Goal: Information Seeking & Learning: Learn about a topic

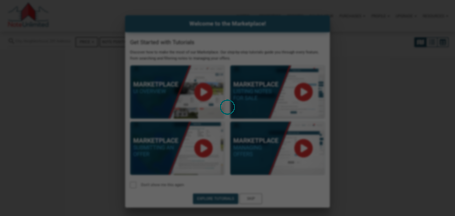
click at [378, 141] on div "Loading" at bounding box center [227, 108] width 455 height 216
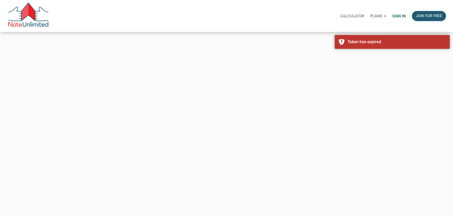
type input "vlad@noteunlimited.com"
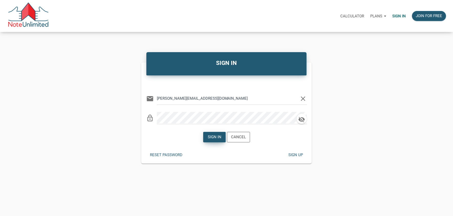
click at [213, 136] on div "Sign in" at bounding box center [214, 137] width 14 height 6
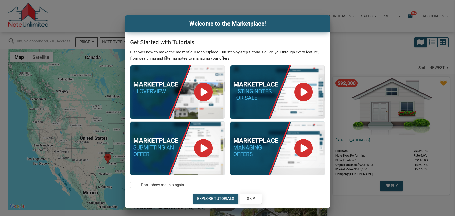
click at [253, 199] on div "Skip" at bounding box center [251, 199] width 8 height 6
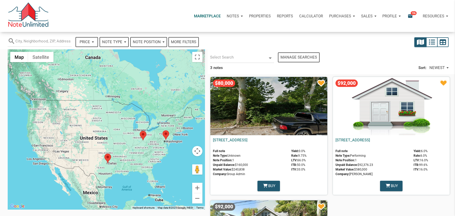
click at [398, 16] on div "Profile" at bounding box center [391, 15] width 25 height 15
select select
click at [241, 16] on div "Notes" at bounding box center [235, 15] width 22 height 15
click at [201, 33] on link "Dashboard" at bounding box center [220, 30] width 49 height 10
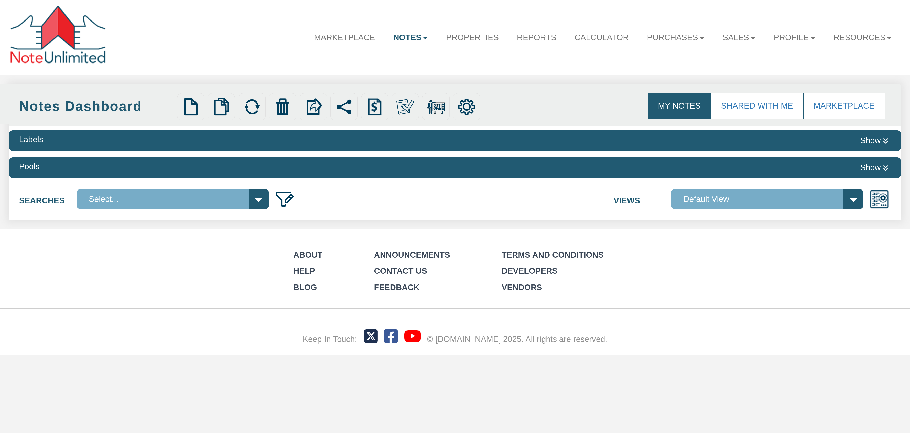
select select
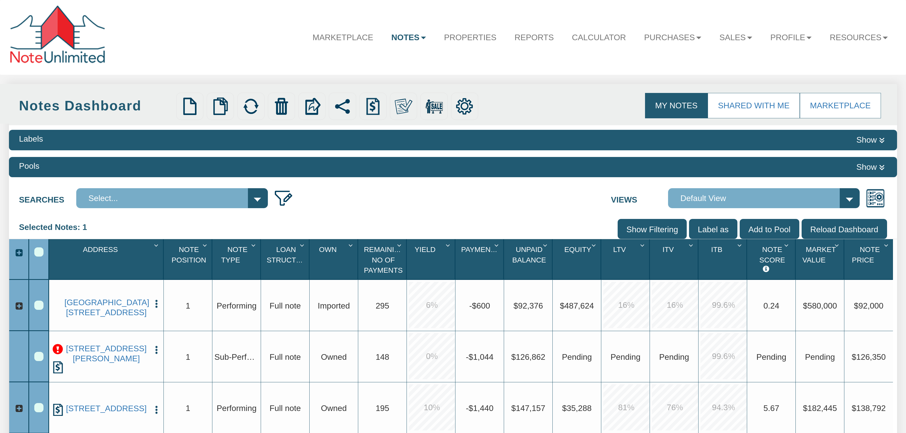
scroll to position [31, 0]
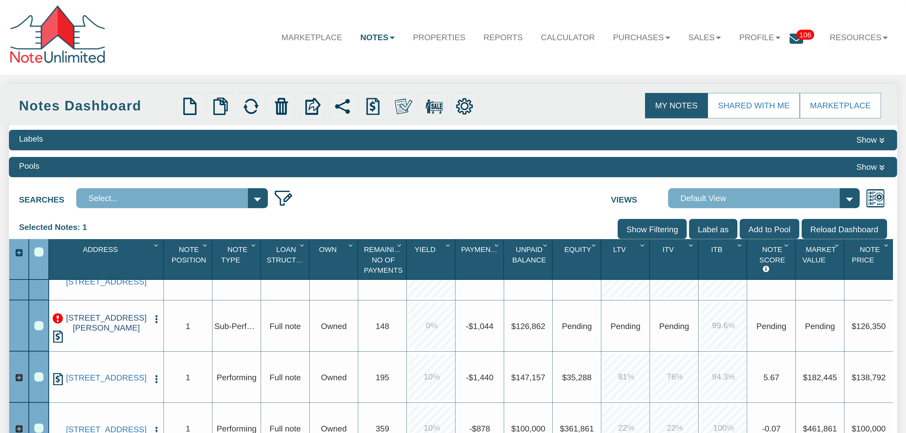
click at [130, 320] on link "[STREET_ADDRESS][PERSON_NAME]" at bounding box center [106, 323] width 84 height 20
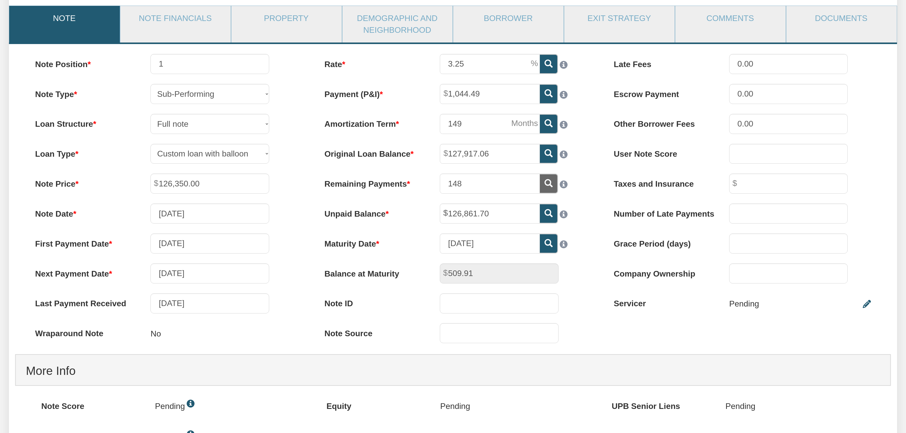
scroll to position [31, 0]
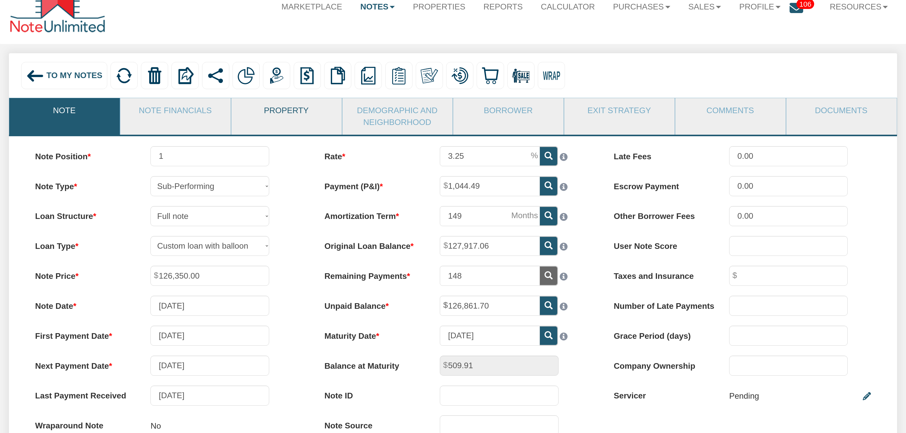
click at [277, 114] on link "Property" at bounding box center [286, 110] width 110 height 25
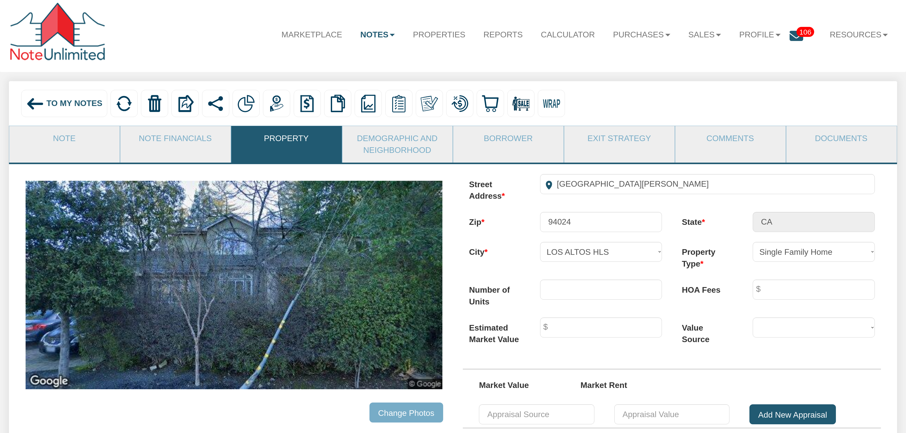
scroll to position [0, 0]
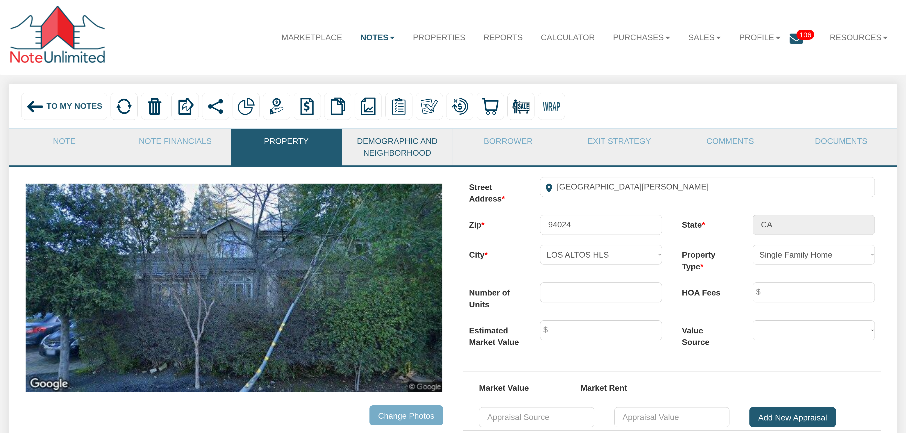
click at [396, 147] on link "Demographic and Neighborhood" at bounding box center [397, 147] width 110 height 37
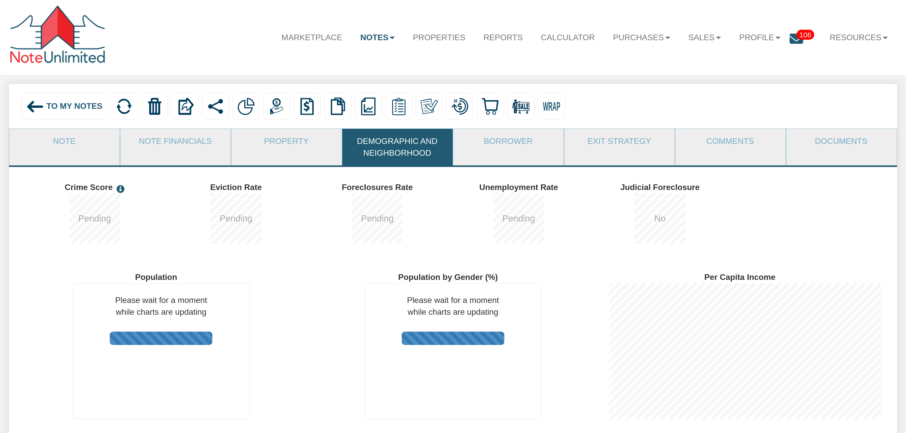
scroll to position [163, 292]
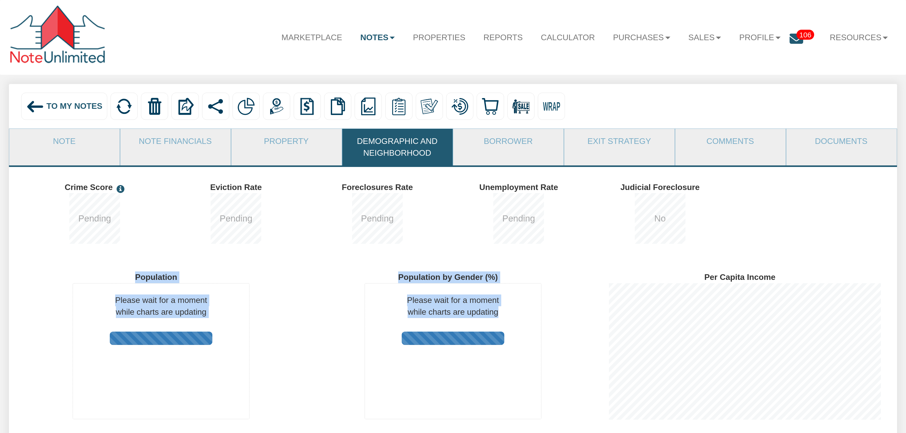
drag, startPoint x: 99, startPoint y: 282, endPoint x: 515, endPoint y: 369, distance: 425.1
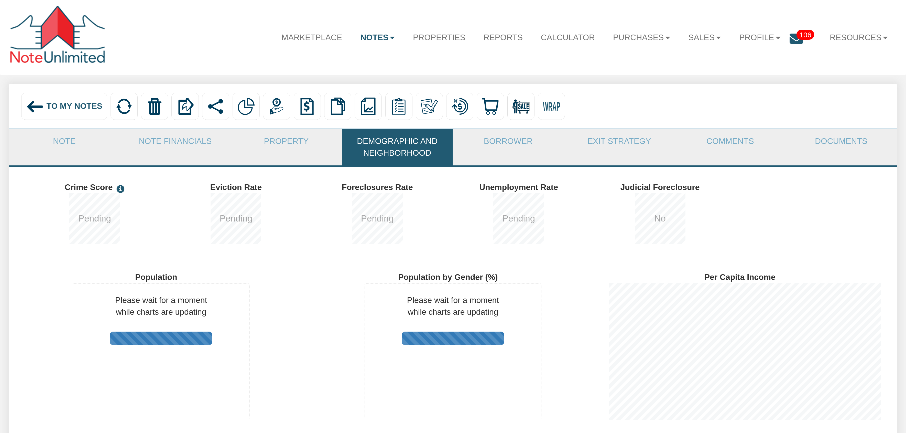
click at [864, 411] on div "Per Capita Income" at bounding box center [745, 338] width 292 height 162
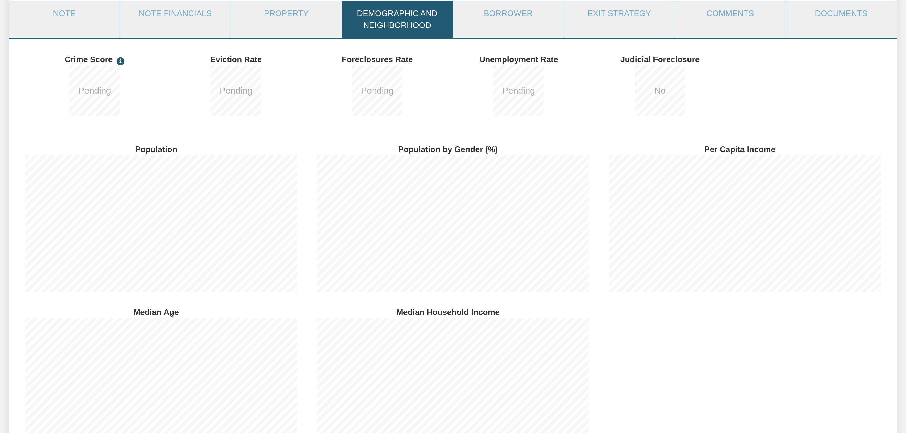
scroll to position [123, 0]
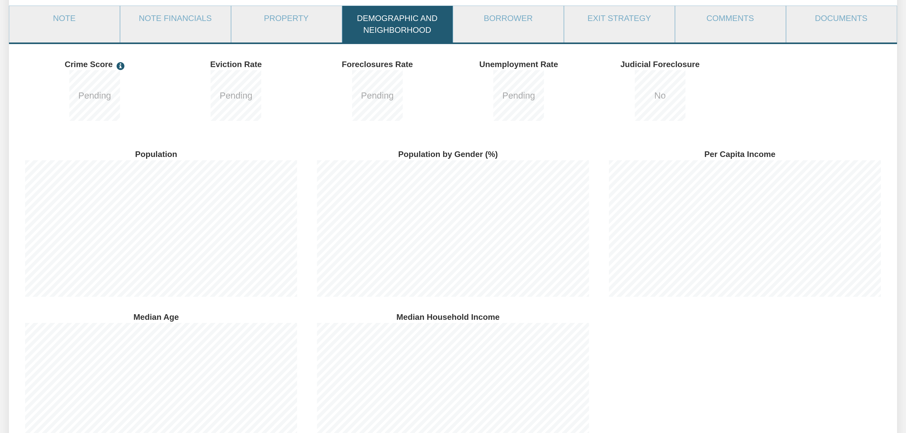
click at [95, 95] on b "Pending" at bounding box center [94, 95] width 51 height 51
click at [243, 99] on b "Pending" at bounding box center [236, 95] width 51 height 51
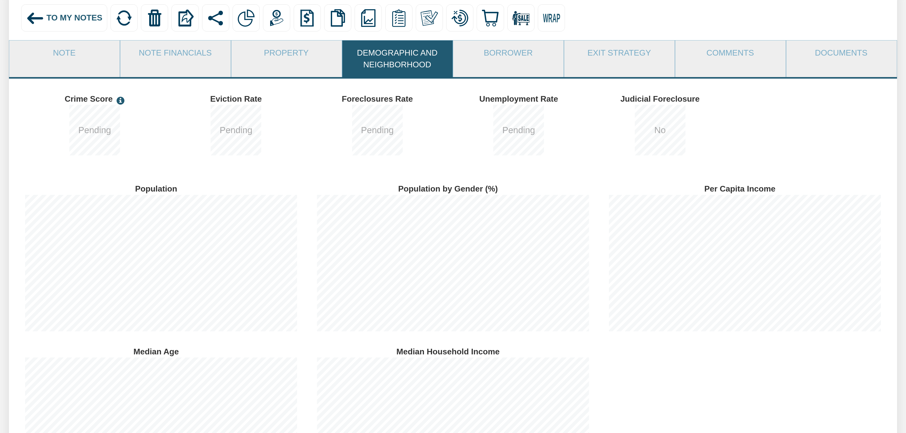
scroll to position [31, 0]
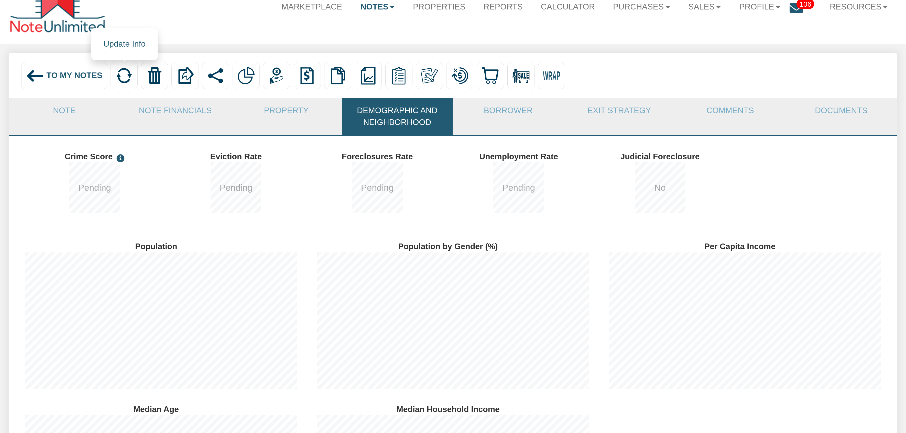
click at [127, 77] on img at bounding box center [124, 76] width 18 height 18
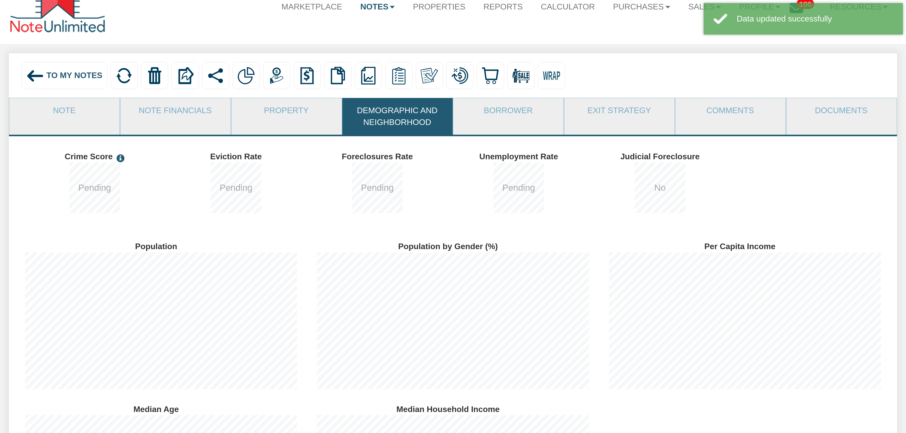
click at [99, 200] on b "Pending" at bounding box center [94, 187] width 51 height 51
click at [219, 189] on b "Pending" at bounding box center [236, 187] width 51 height 51
click at [386, 182] on b "Pending" at bounding box center [377, 187] width 51 height 51
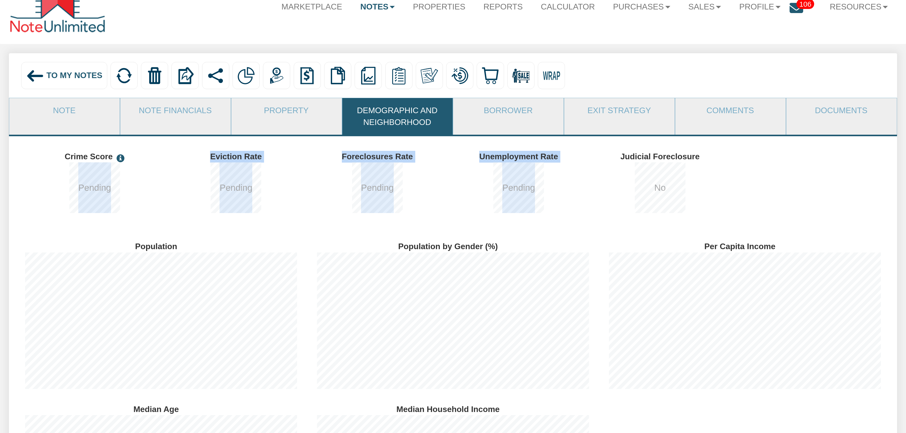
drag, startPoint x: 593, startPoint y: 198, endPoint x: 46, endPoint y: 203, distance: 547.6
click at [46, 203] on div "Crime Score Pending Eviction Rate Pending Foreclosures Rate Pending Pending" at bounding box center [453, 186] width 868 height 80
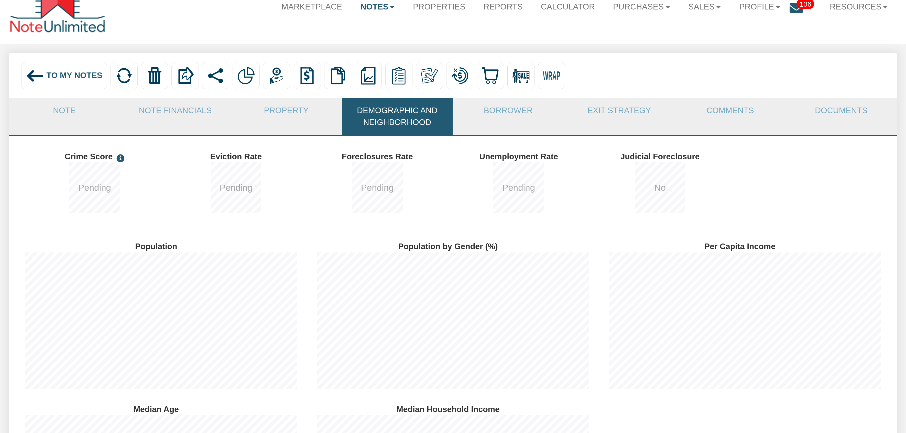
click at [27, 184] on div "Crime Score Pending Eviction Rate Pending Foreclosures Rate Pending Pending" at bounding box center [453, 186] width 868 height 80
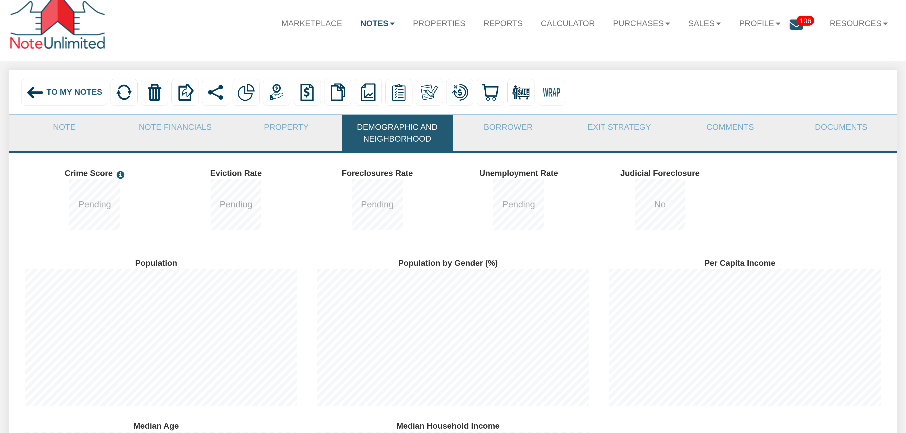
scroll to position [0, 0]
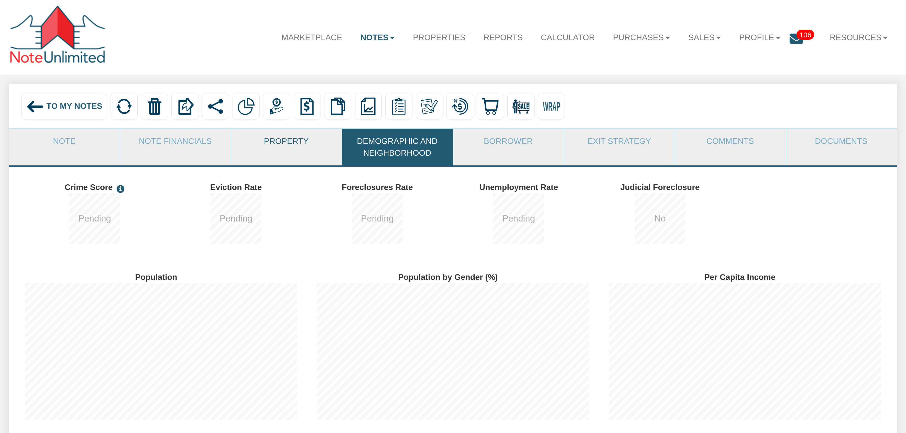
click at [290, 148] on link "Property" at bounding box center [286, 141] width 110 height 25
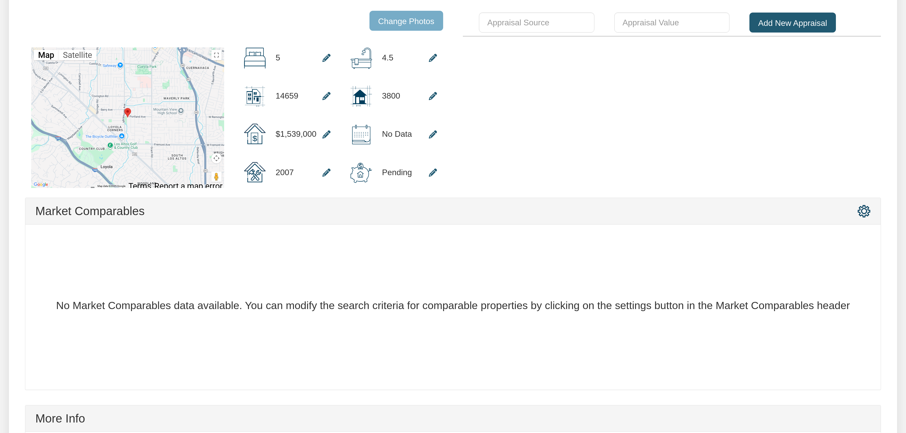
scroll to position [399, 0]
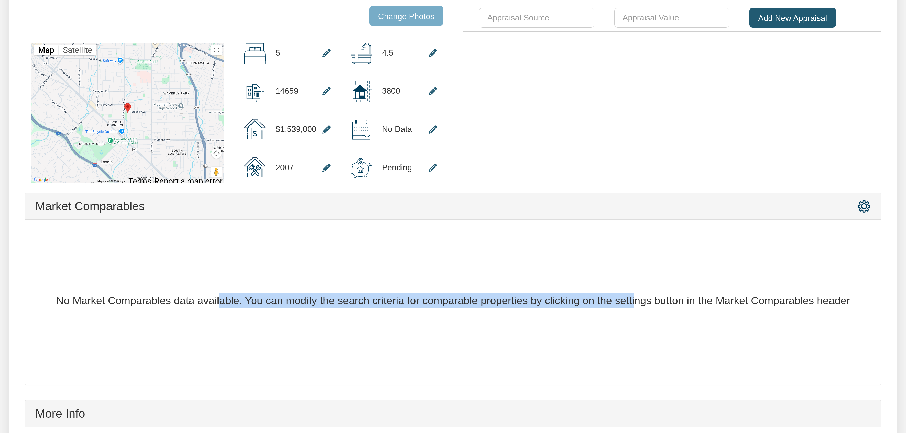
drag, startPoint x: 70, startPoint y: 304, endPoint x: 510, endPoint y: 296, distance: 440.5
click at [510, 296] on div "No Market Comparables data available. You can modify the search criteria for co…" at bounding box center [452, 301] width 835 height 145
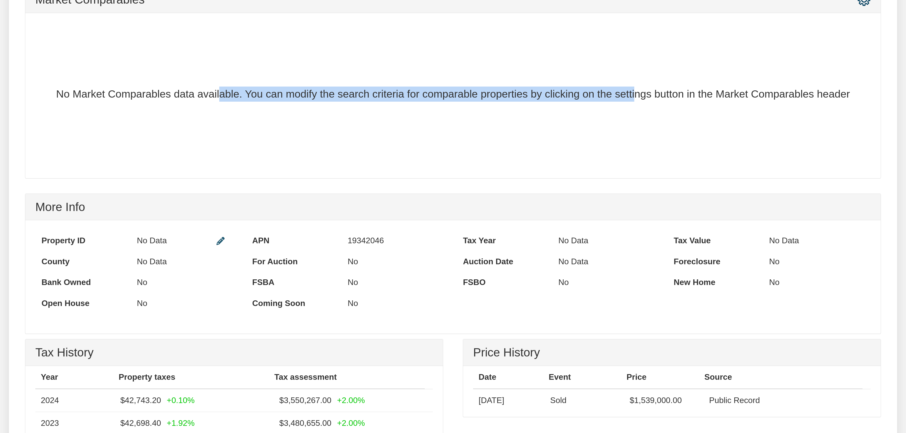
scroll to position [645, 0]
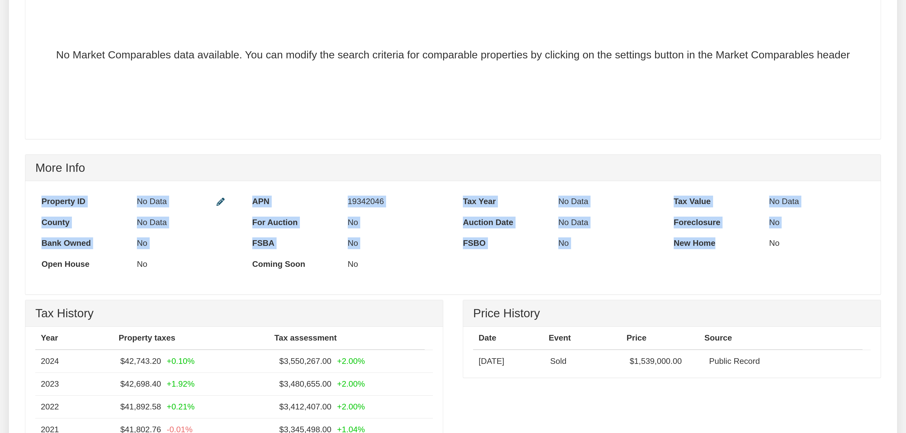
drag, startPoint x: 37, startPoint y: 200, endPoint x: 740, endPoint y: 257, distance: 705.9
click at [740, 257] on div "Property ID No Data APN 19342046 Tax Year No Data County" at bounding box center [452, 233] width 843 height 84
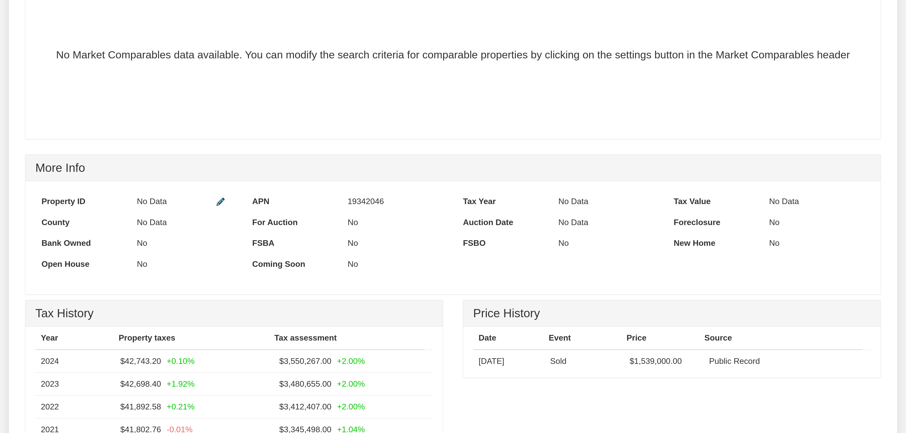
click at [371, 285] on div "Property ID No Data APN 19342046 Tax Year No Data Tax Value FSBA" at bounding box center [452, 237] width 855 height 113
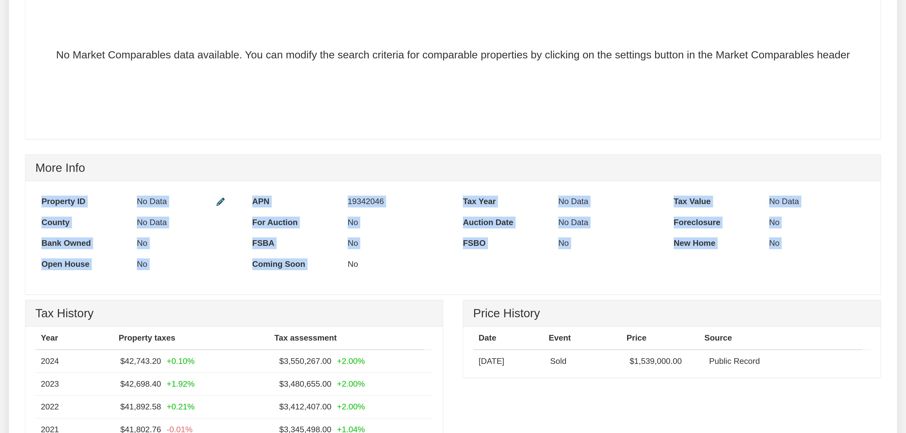
drag, startPoint x: 378, startPoint y: 272, endPoint x: 35, endPoint y: 208, distance: 348.4
click at [35, 208] on div "Property ID No Data APN 19342046 Tax Year No Data County" at bounding box center [452, 233] width 843 height 84
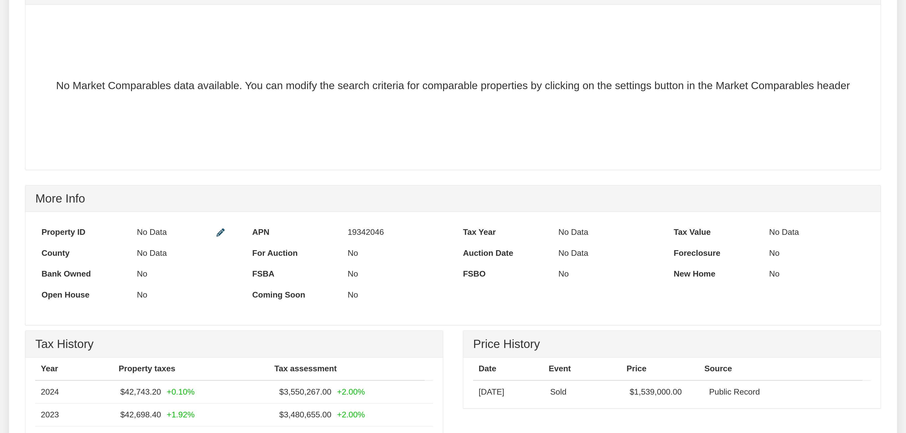
click at [454, 160] on div "No Market Comparables data available. You can modify the search criteria for co…" at bounding box center [452, 87] width 835 height 145
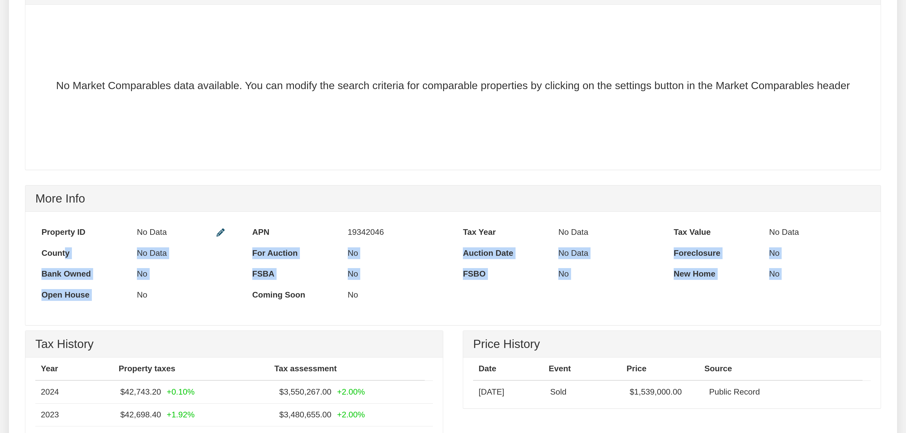
drag, startPoint x: 178, startPoint y: 296, endPoint x: 67, endPoint y: 257, distance: 117.4
click at [67, 257] on div "Property ID No Data APN 19342046 Tax Year No Data County" at bounding box center [452, 263] width 843 height 84
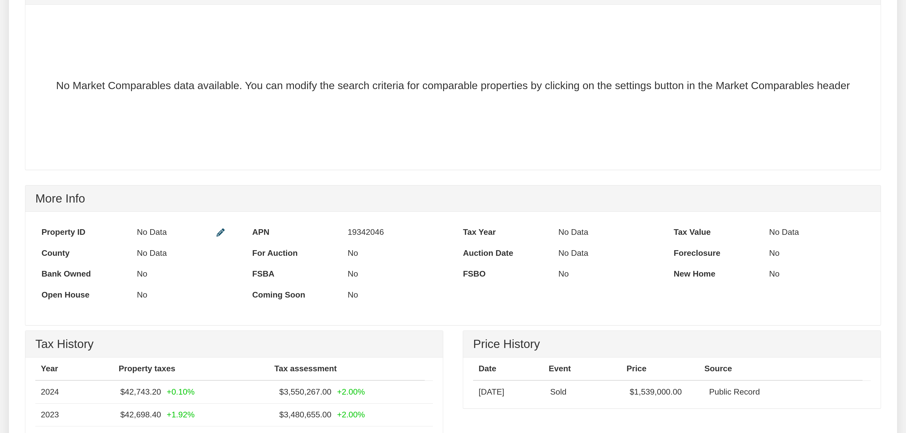
click at [472, 315] on div "Property ID No Data APN 19342046 Tax Year No Data Tax Value FSBA" at bounding box center [452, 268] width 855 height 113
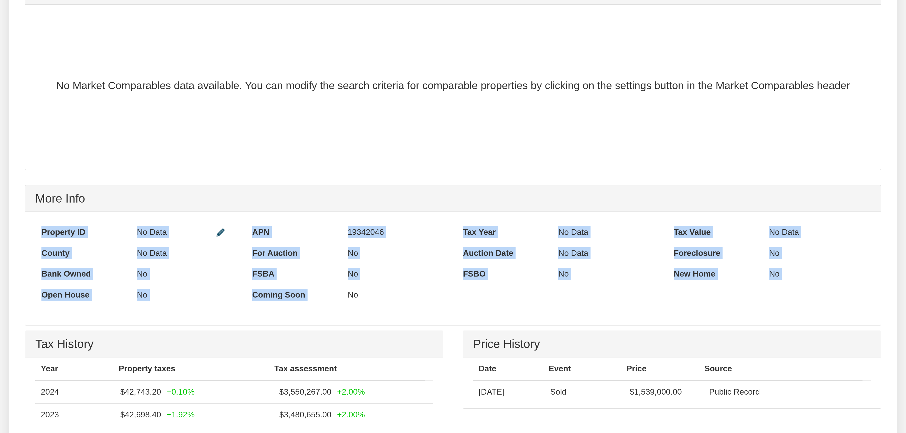
drag, startPoint x: 391, startPoint y: 303, endPoint x: 18, endPoint y: 227, distance: 380.7
click at [18, 227] on div "More Info Property ID No Data APN 19342046 Tax Year No Data" at bounding box center [452, 258] width 875 height 146
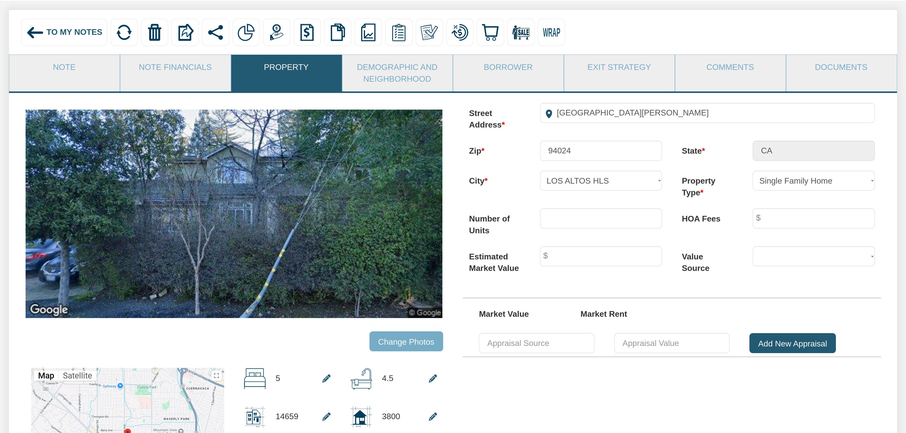
scroll to position [61, 0]
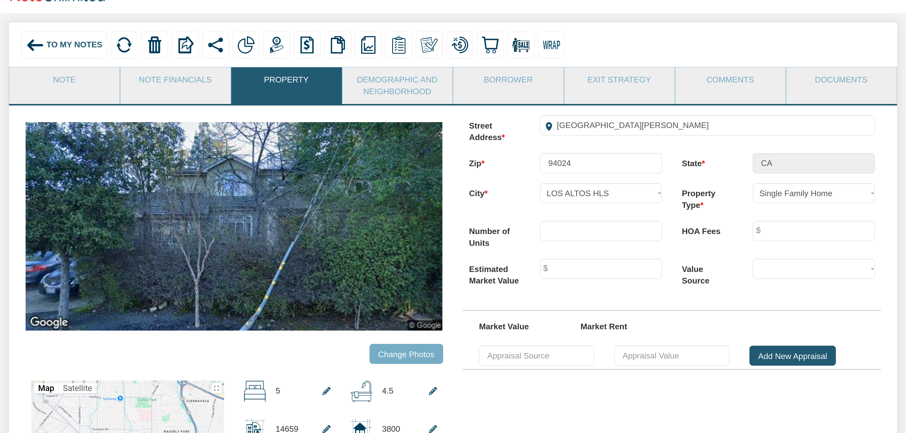
click at [52, 52] on div "To My Notes" at bounding box center [64, 44] width 86 height 27
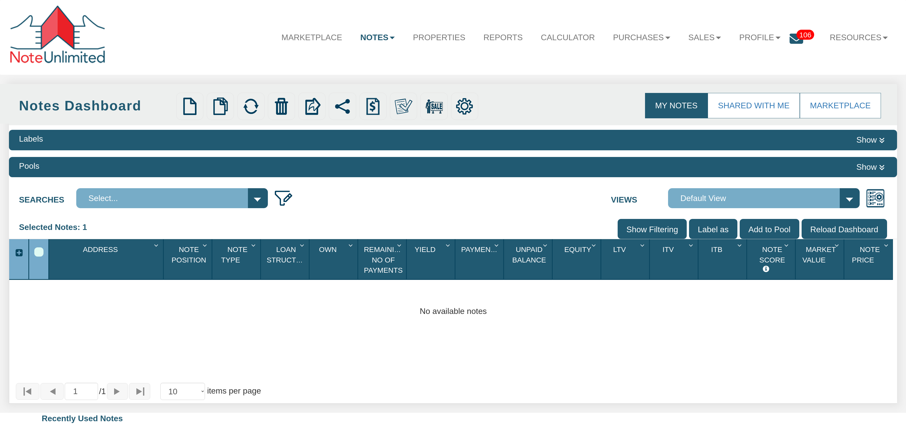
scroll to position [92, 0]
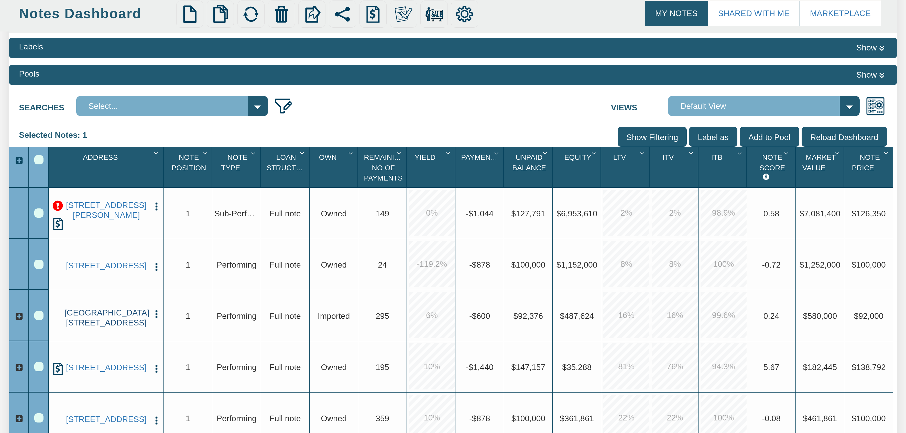
click at [114, 318] on link "[GEOGRAPHIC_DATA][STREET_ADDRESS]" at bounding box center [106, 317] width 84 height 20
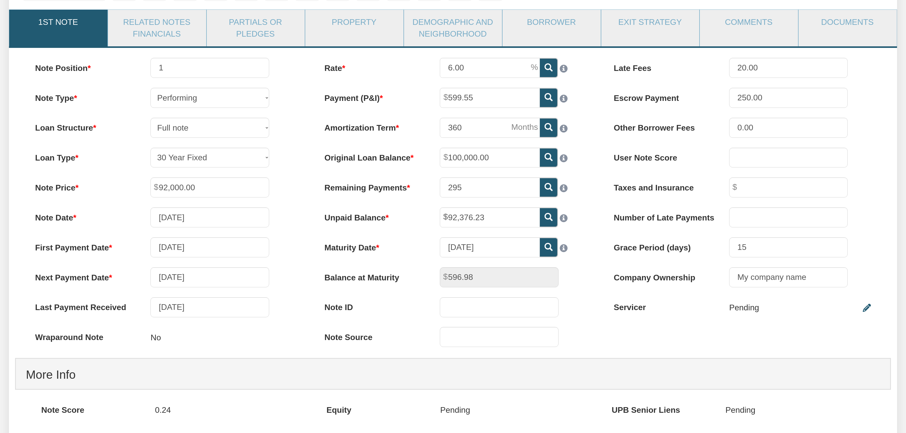
scroll to position [114, 0]
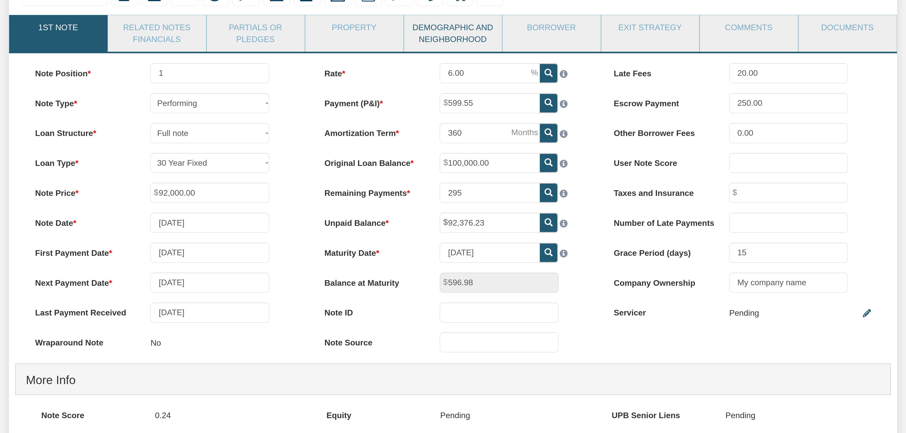
click at [480, 38] on link "Demographic and Neighborhood" at bounding box center [453, 33] width 98 height 37
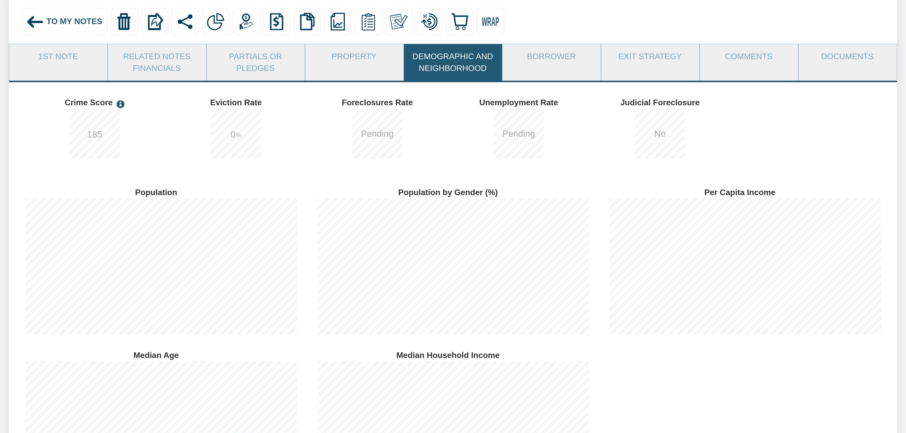
scroll to position [83, 0]
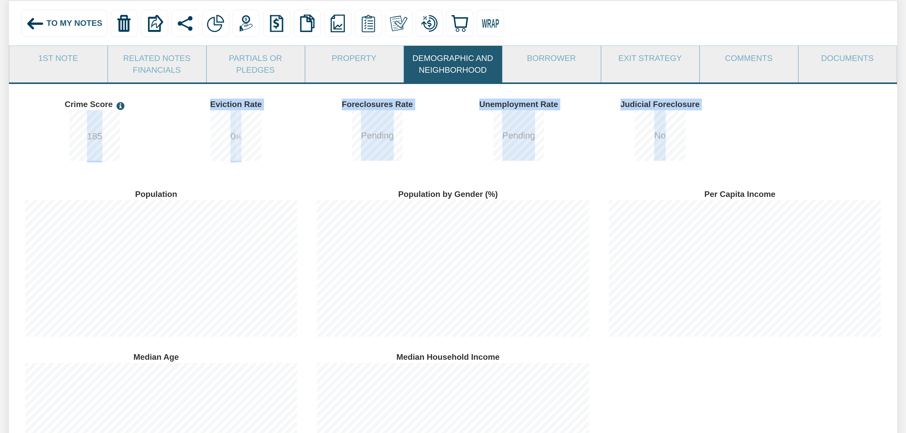
drag, startPoint x: 57, startPoint y: 118, endPoint x: 718, endPoint y: 166, distance: 662.2
click at [717, 166] on div "Crime Score 185 Eviction Rate 0 % Foreclosures Rate Pending Unemployment Rate" at bounding box center [453, 134] width 868 height 80
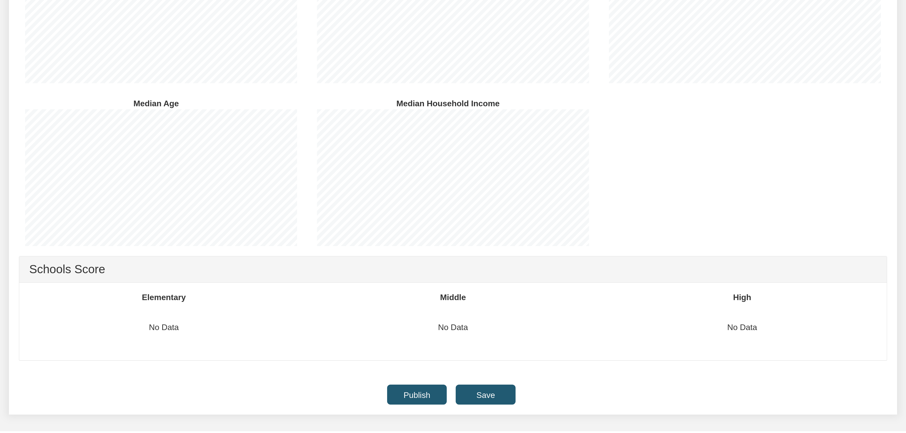
scroll to position [338, 0]
drag, startPoint x: 778, startPoint y: 331, endPoint x: 182, endPoint y: 315, distance: 596.2
click at [186, 322] on div "Elementary No Data Middle No Data High No Data" at bounding box center [452, 320] width 867 height 78
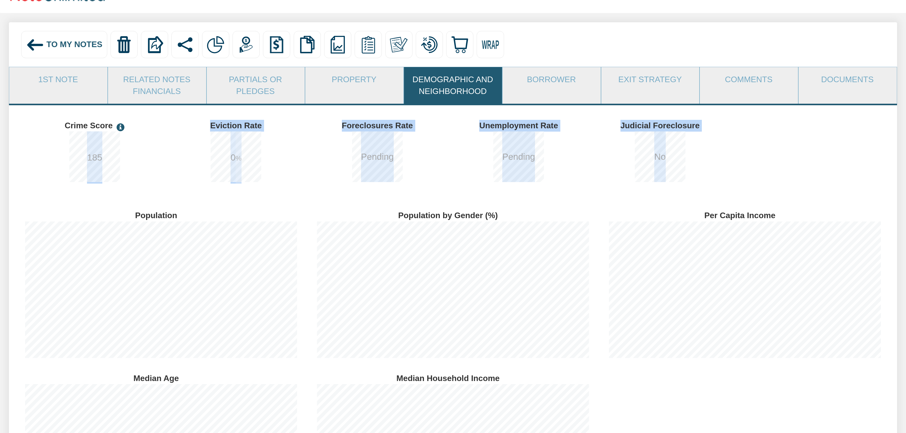
scroll to position [61, 0]
drag, startPoint x: 30, startPoint y: 157, endPoint x: 693, endPoint y: 151, distance: 663.0
click at [693, 151] on div "Crime Score 185 Eviction Rate 0 % Foreclosures Rate Pending Unemployment Rate" at bounding box center [453, 155] width 868 height 80
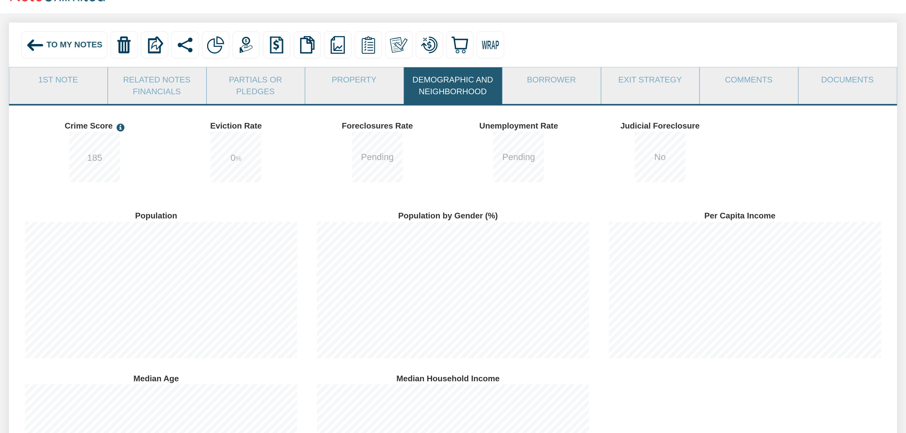
click at [35, 149] on div "Crime Score 185" at bounding box center [99, 155] width 141 height 80
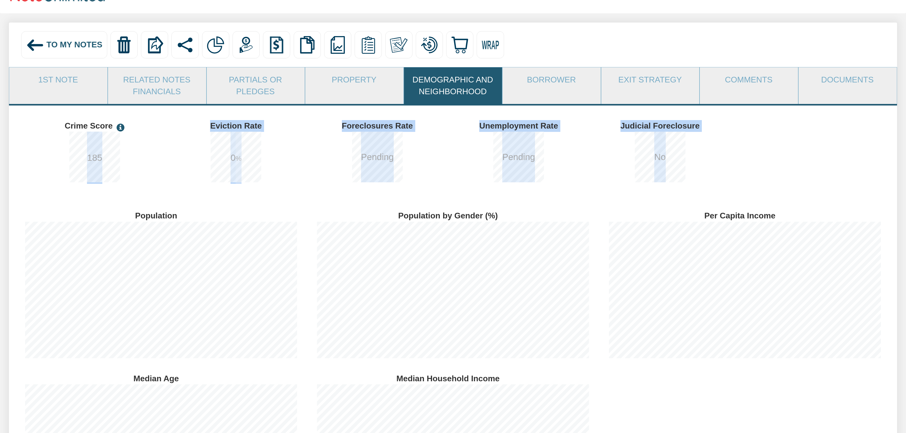
drag, startPoint x: 35, startPoint y: 149, endPoint x: 777, endPoint y: 167, distance: 741.7
click at [732, 160] on div "Crime Score 185 Eviction Rate 0 % Foreclosures Rate Pending Unemployment Rate" at bounding box center [453, 155] width 868 height 80
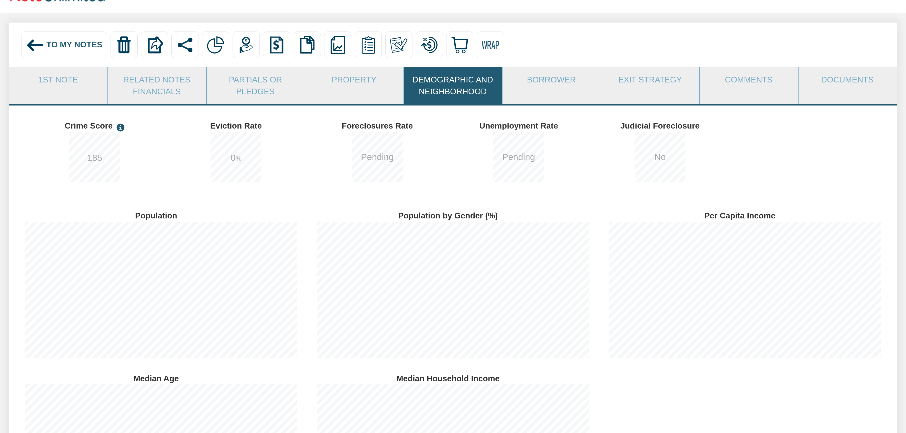
click at [867, 159] on div "Crime Score 185 Eviction Rate 0 % Foreclosures Rate Pending Unemployment Rate" at bounding box center [453, 155] width 868 height 80
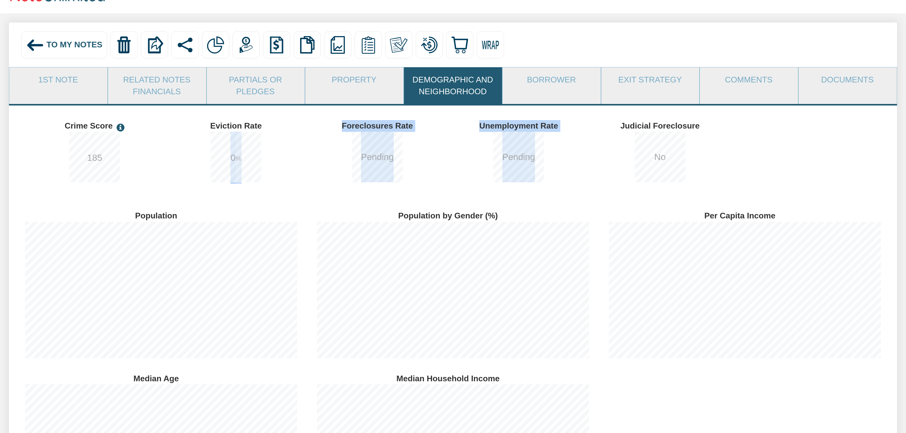
drag, startPoint x: 191, startPoint y: 150, endPoint x: 568, endPoint y: 153, distance: 376.8
click at [568, 153] on div "Crime Score 185 Eviction Rate 0 % Foreclosures Rate Pending Unemployment Rate" at bounding box center [453, 155] width 868 height 80
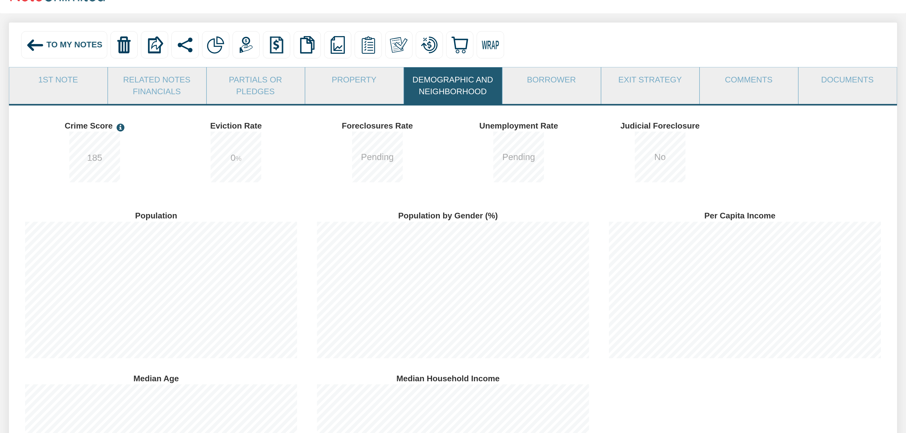
click at [559, 171] on div "Pending" at bounding box center [523, 158] width 129 height 54
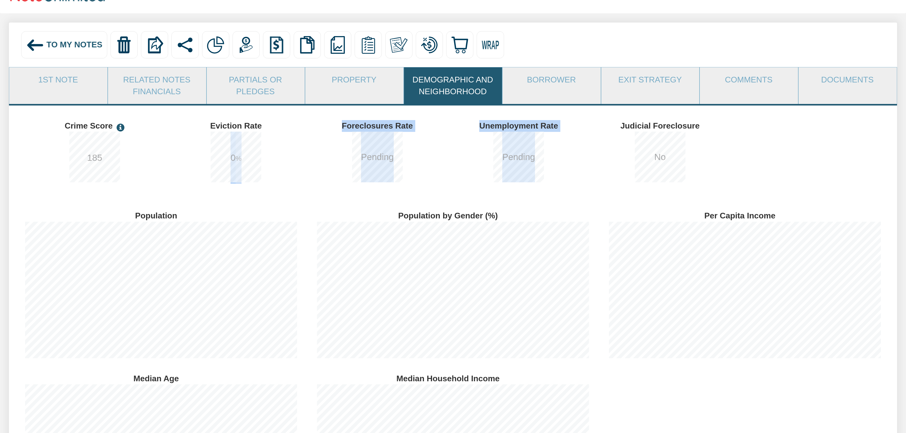
drag, startPoint x: 186, startPoint y: 164, endPoint x: 557, endPoint y: 159, distance: 370.1
click at [557, 159] on div "Crime Score 185 Eviction Rate 0 % Foreclosures Rate Pending Unemployment Rate" at bounding box center [453, 155] width 868 height 80
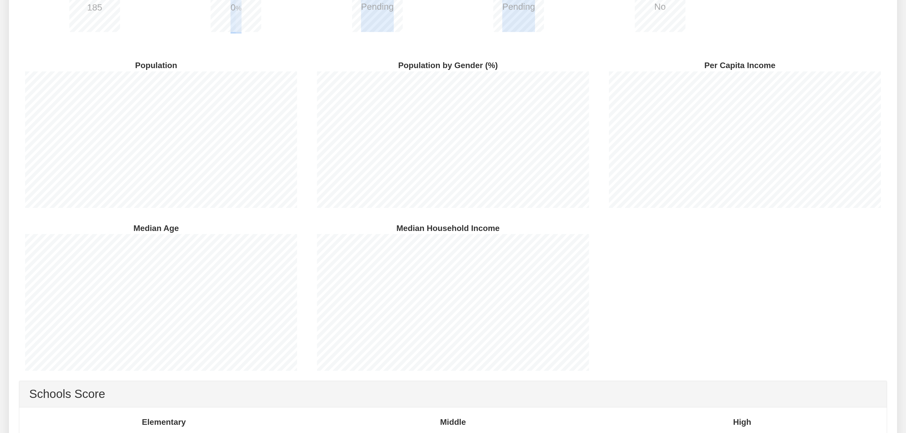
scroll to position [215, 0]
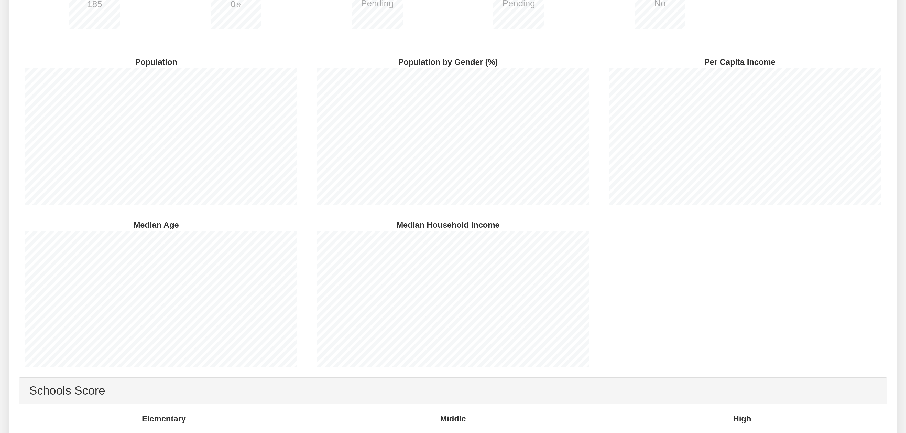
click at [560, 357] on div "Population Population by Gender (%) Per Capita Income Median Age Median Househo…" at bounding box center [452, 164] width 875 height 405
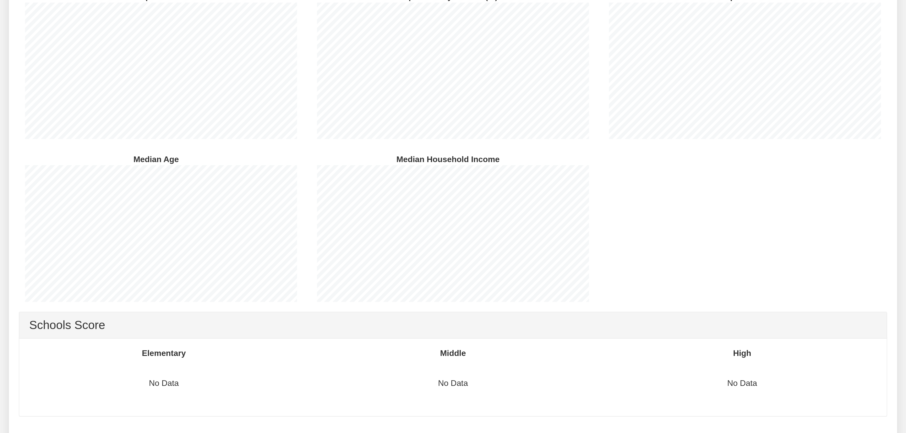
scroll to position [307, 0]
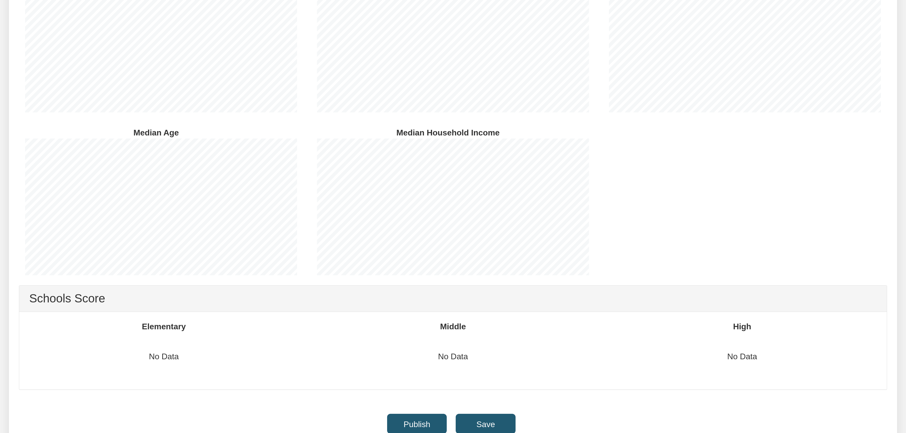
drag, startPoint x: 121, startPoint y: 355, endPoint x: 753, endPoint y: 362, distance: 632.1
click at [753, 362] on div "Elementary No Data Middle No Data High No Data" at bounding box center [452, 351] width 867 height 78
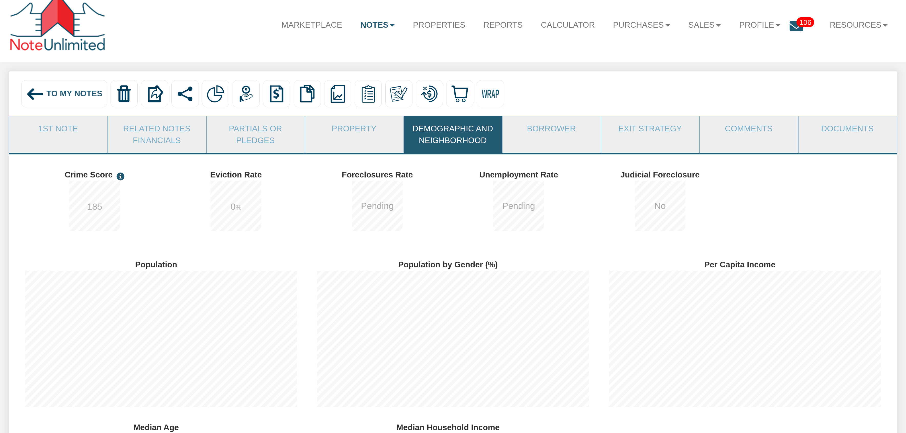
scroll to position [0, 0]
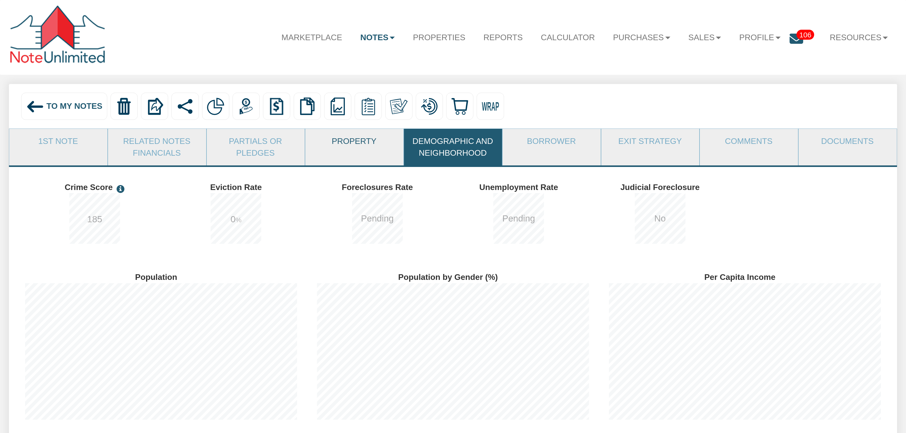
click at [358, 152] on link "Property" at bounding box center [354, 141] width 98 height 25
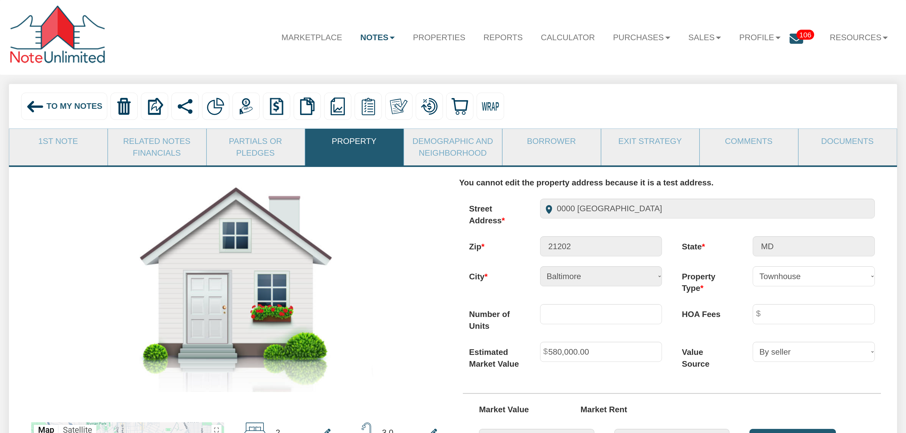
click at [535, 212] on div "0000 [GEOGRAPHIC_DATA]" at bounding box center [707, 208] width 355 height 20
click at [58, 111] on div "To My Notes" at bounding box center [64, 106] width 86 height 27
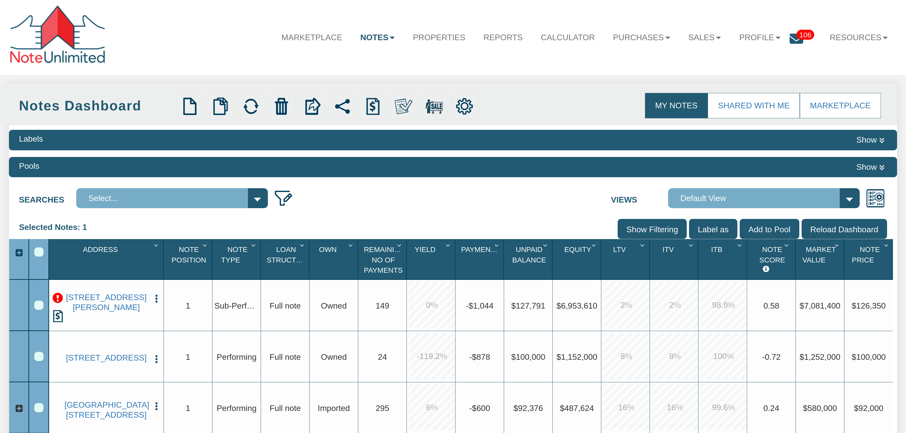
click at [32, 358] on div at bounding box center [39, 356] width 20 height 51
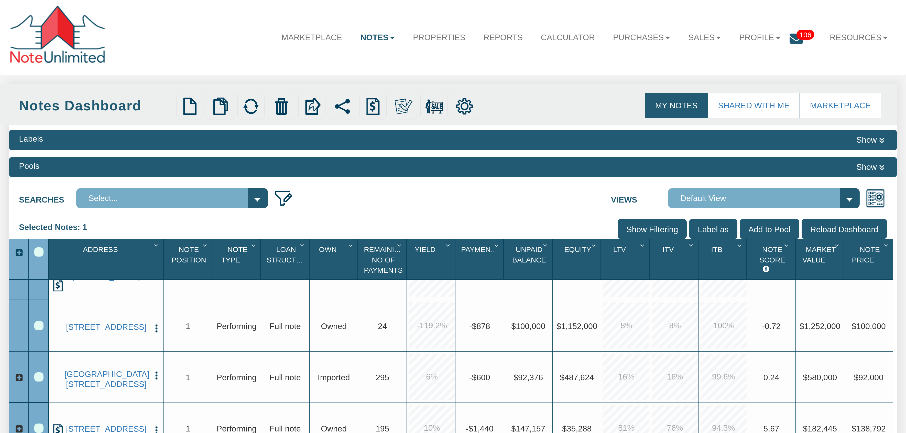
click at [38, 376] on div "Row 3, Row Selection Checkbox" at bounding box center [38, 376] width 9 height 9
click at [254, 110] on img at bounding box center [251, 106] width 18 height 18
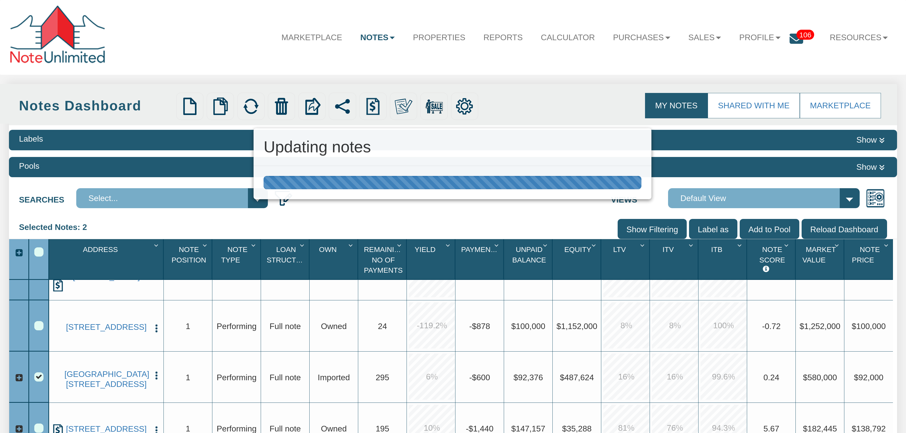
click at [40, 327] on div "Updating notes" at bounding box center [453, 216] width 906 height 433
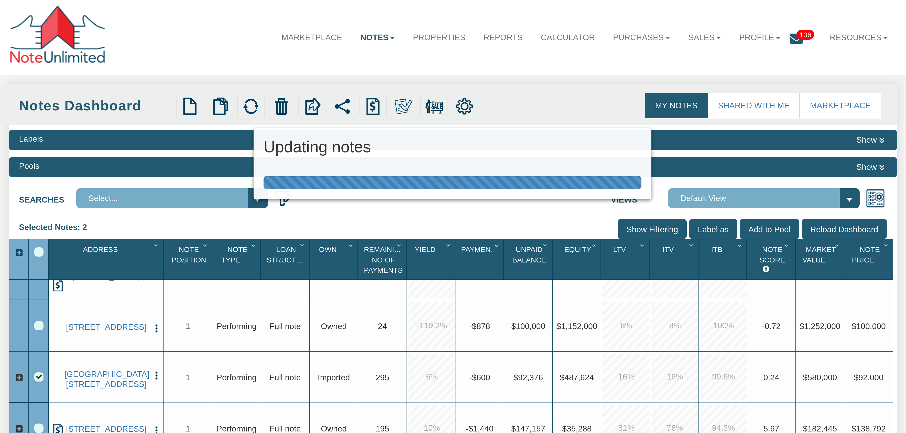
click at [40, 327] on div "Updating notes" at bounding box center [453, 216] width 906 height 433
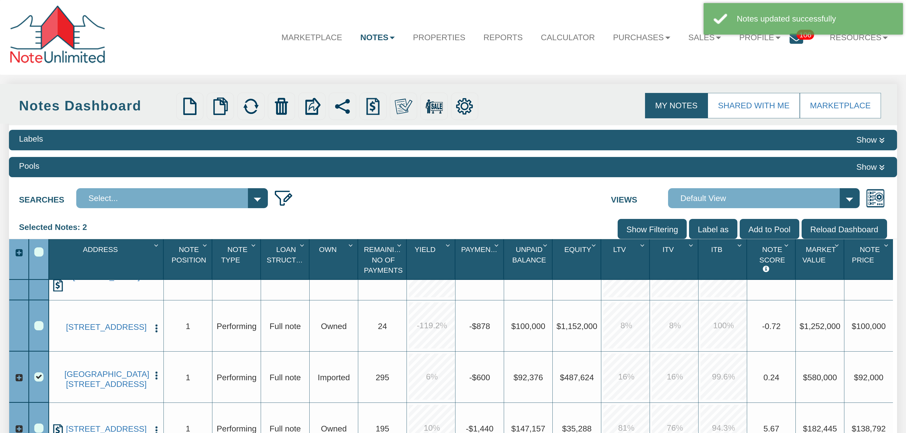
click at [40, 327] on div "Row 2, Row Selection Checkbox" at bounding box center [38, 325] width 9 height 9
click at [38, 326] on div "Row 2, Row Selection Checkbox" at bounding box center [38, 325] width 9 height 9
